Goal: Task Accomplishment & Management: Use online tool/utility

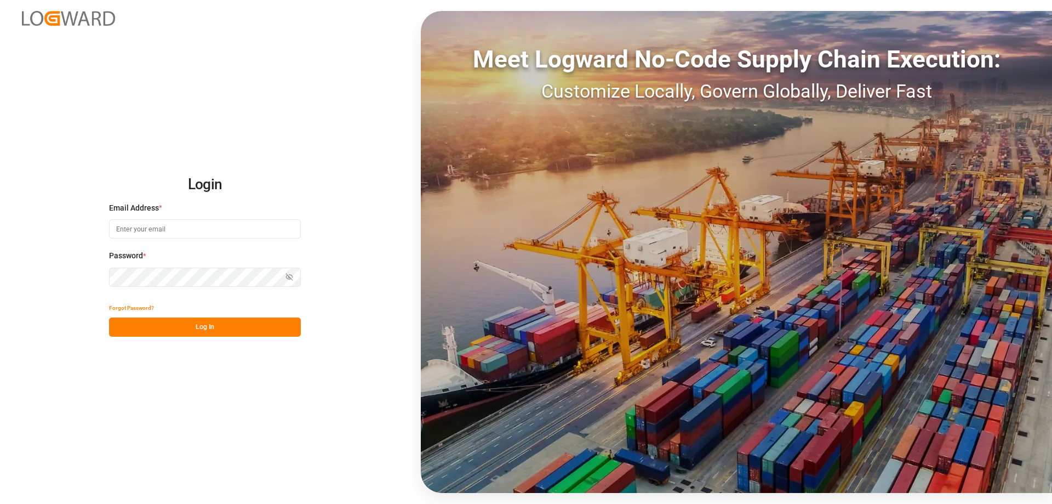
click at [138, 223] on input at bounding box center [205, 228] width 192 height 19
type input "[EMAIL_ADDRESS][DOMAIN_NAME]"
click at [155, 326] on button "Log In" at bounding box center [205, 326] width 192 height 19
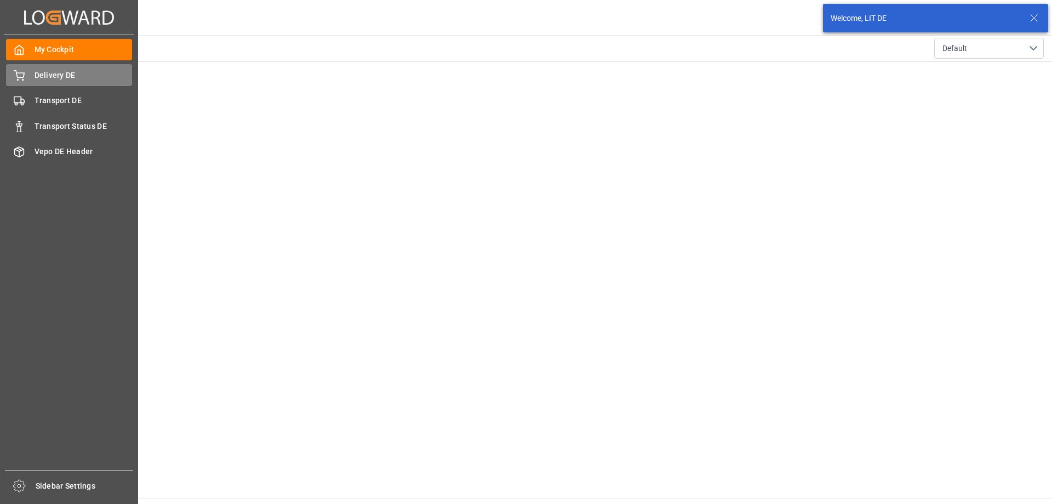
click at [74, 78] on span "Delivery DE" at bounding box center [84, 76] width 98 height 12
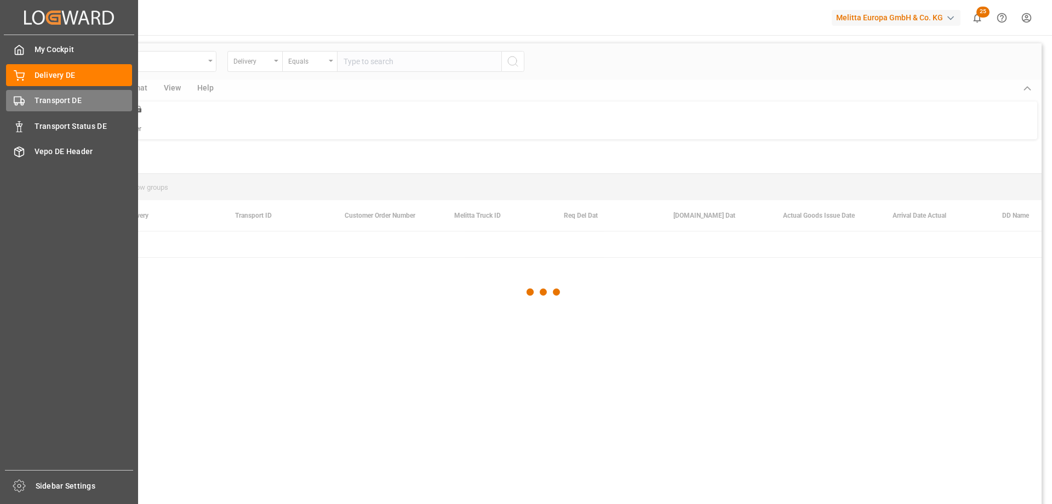
click at [44, 94] on div "Transport DE Transport DE" at bounding box center [69, 100] width 126 height 21
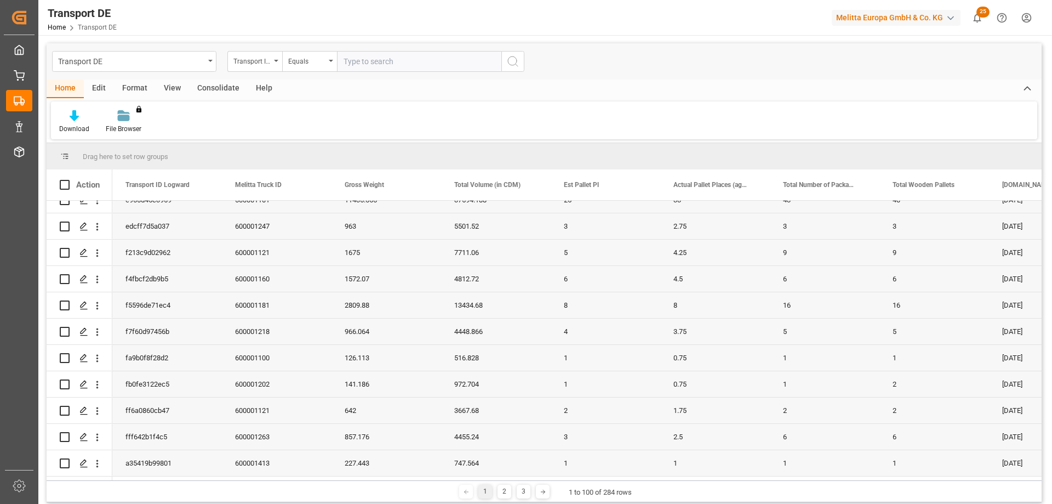
click at [607, 131] on div "Download File Browser You don't have permission for this feature. Contact admin." at bounding box center [544, 120] width 987 height 38
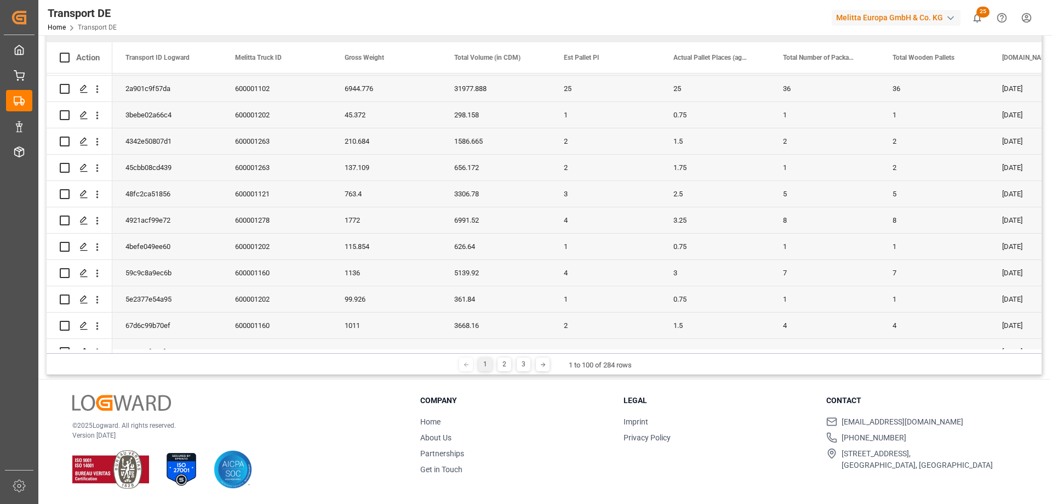
scroll to position [2140, 0]
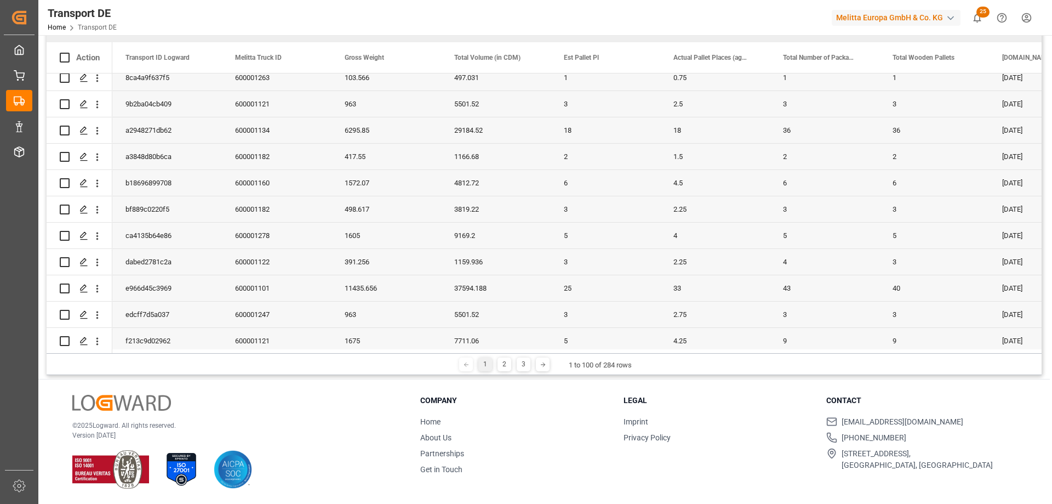
click at [1020, 53] on div "[DOMAIN_NAME] Dat" at bounding box center [1039, 57] width 73 height 31
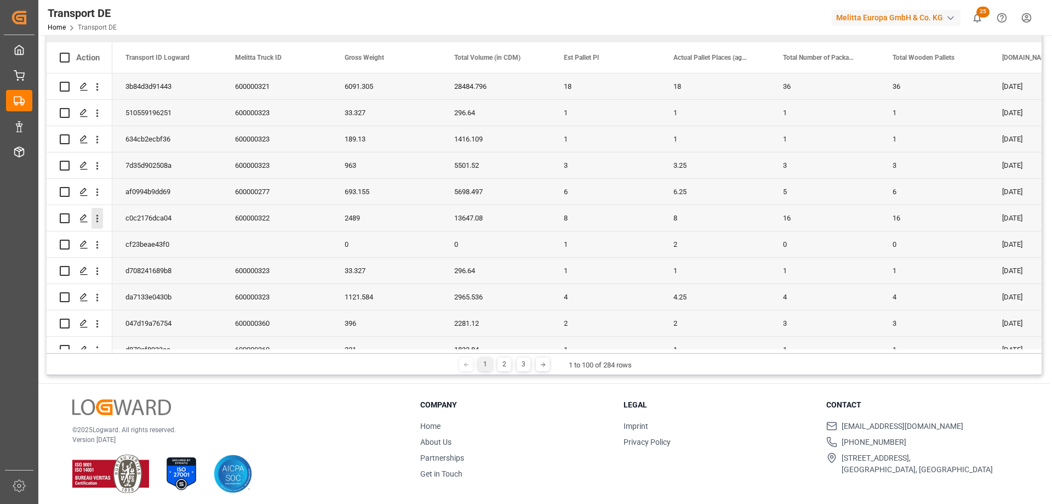
click at [96, 217] on icon "open menu" at bounding box center [98, 219] width 12 height 12
click at [158, 237] on span "Open in new tab" at bounding box center [169, 242] width 100 height 12
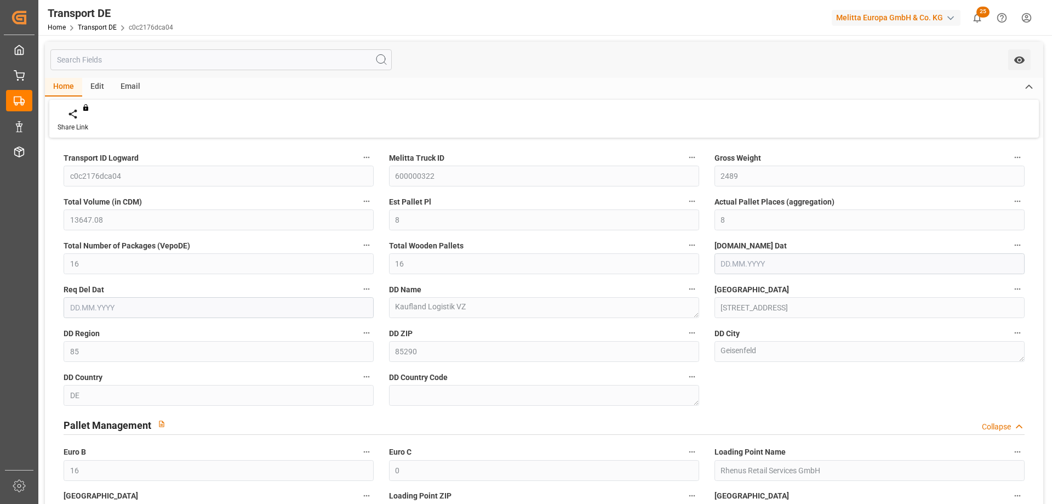
type input "2489"
type input "13647.08"
type input "8"
type input "16"
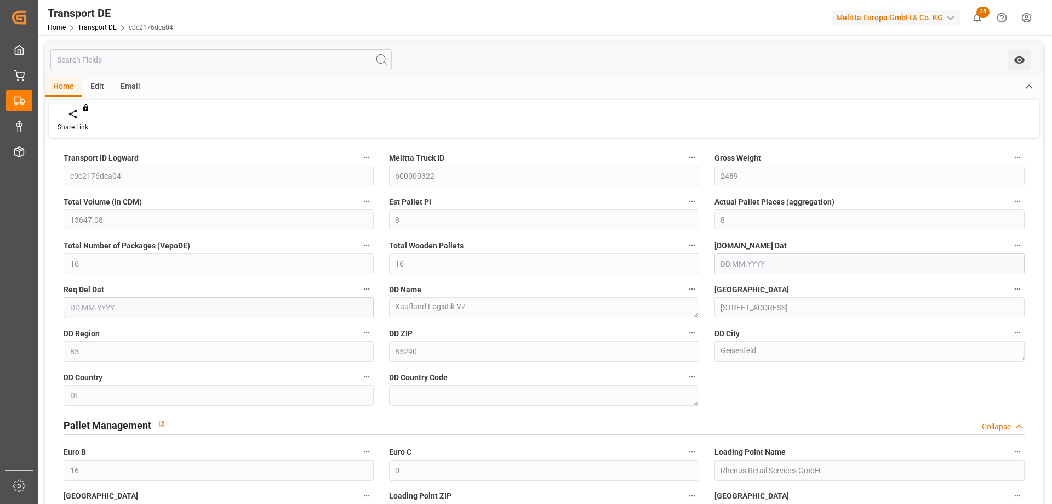
type input "16"
type input "85"
type input "16"
type input "0"
type input "[DATE]"
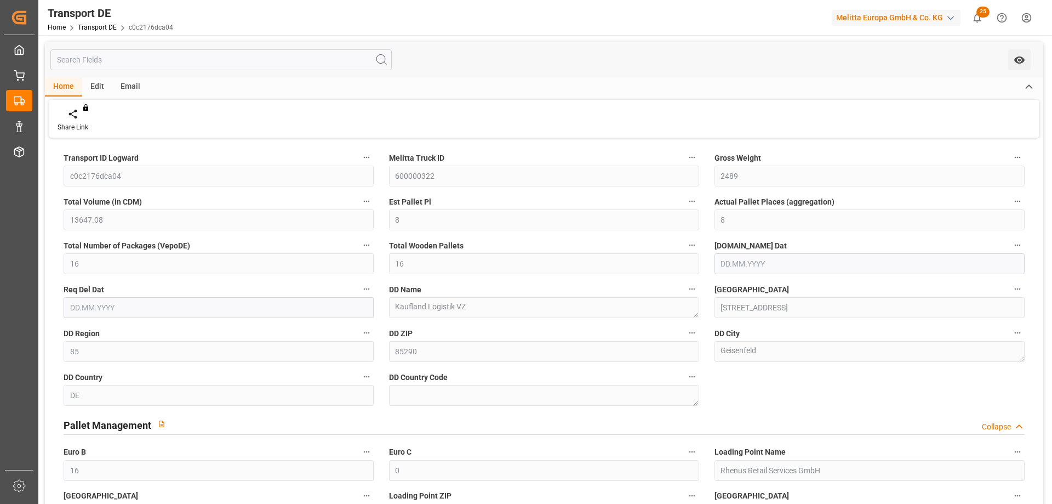
type input "[DATE]"
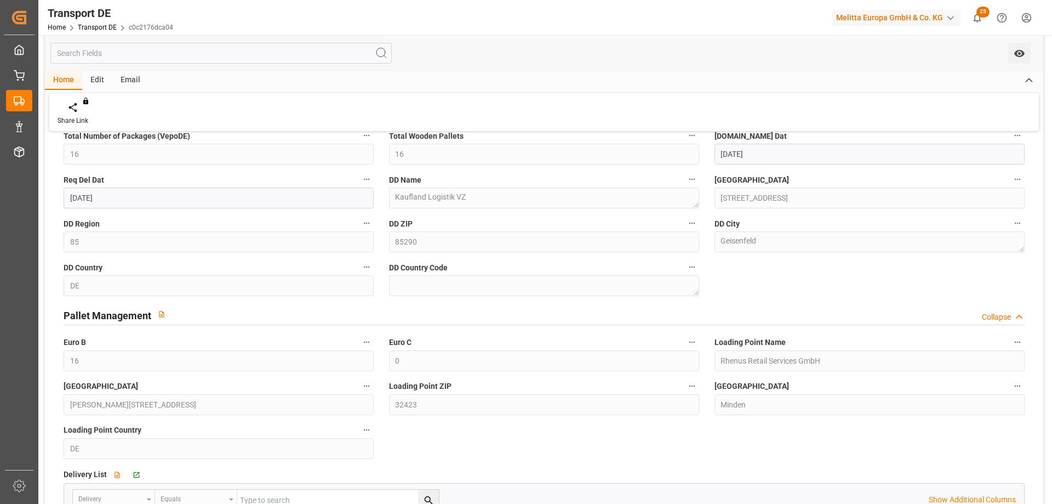
click at [497, 305] on div "Pallet Management Collapse" at bounding box center [544, 314] width 961 height 21
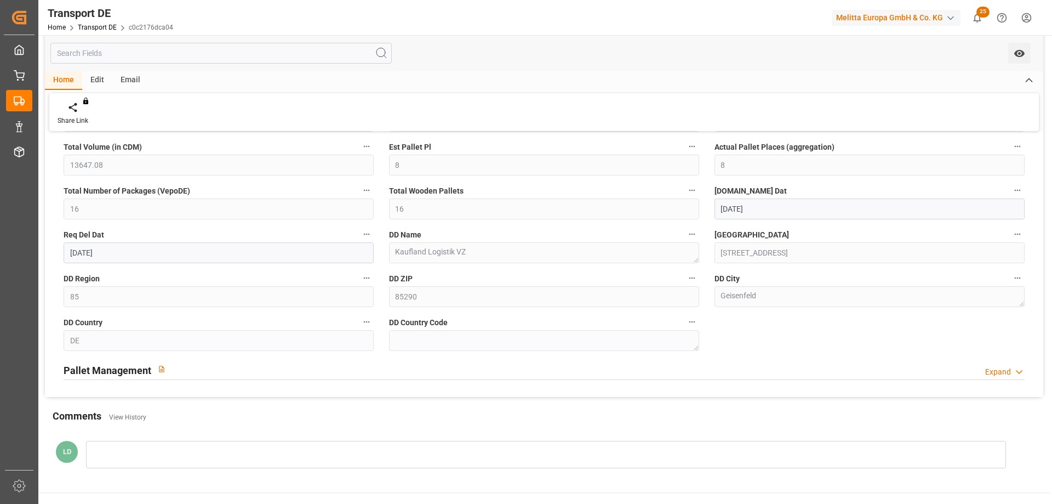
scroll to position [0, 0]
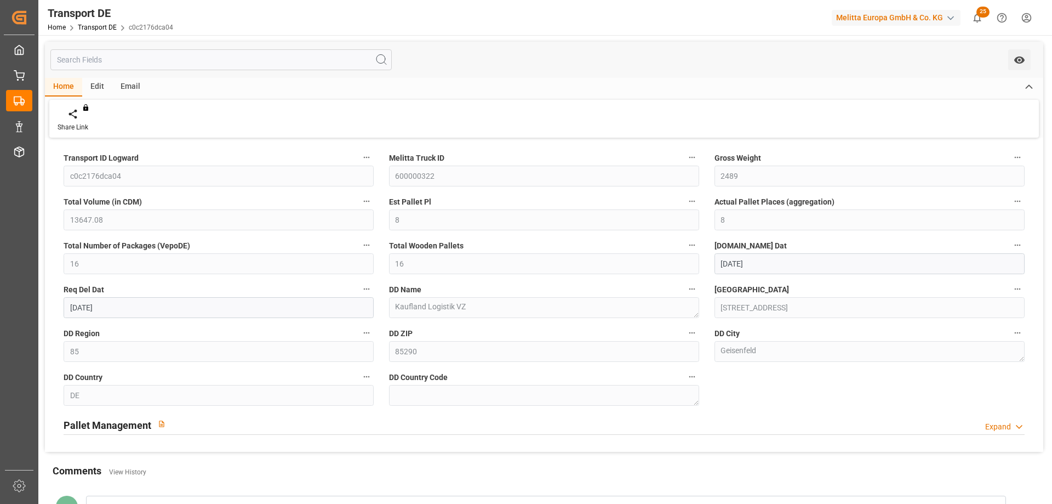
click at [499, 234] on div "Est Pallet Pl 8" at bounding box center [545, 212] width 326 height 44
